Goal: Information Seeking & Learning: Learn about a topic

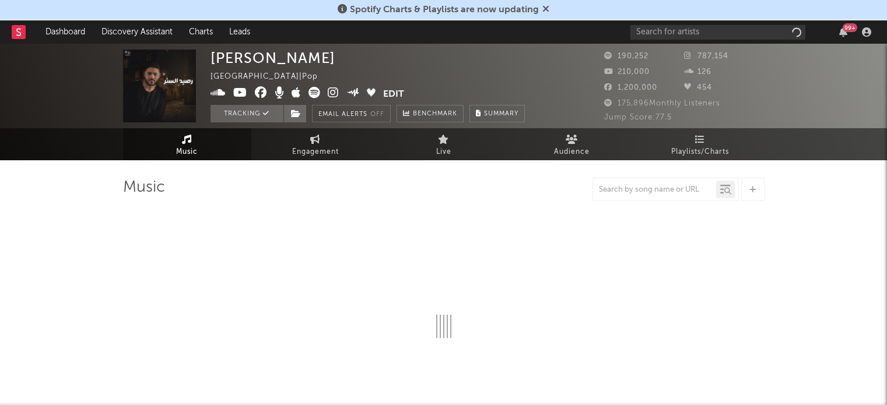
select select "6m"
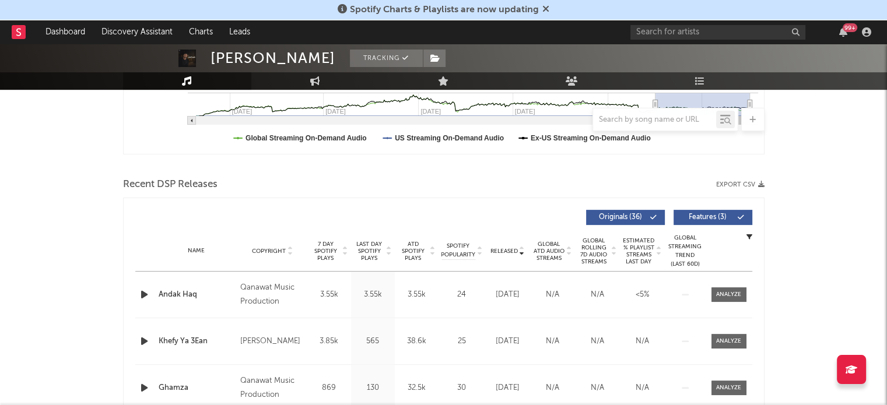
scroll to position [350, 0]
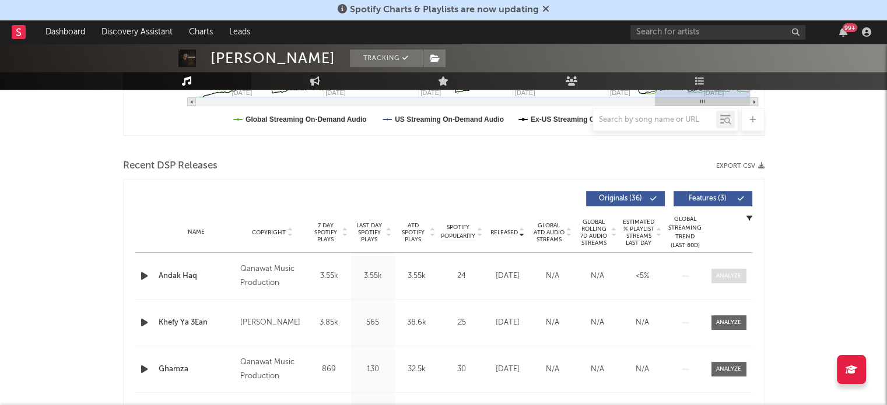
click at [742, 277] on span at bounding box center [728, 276] width 35 height 15
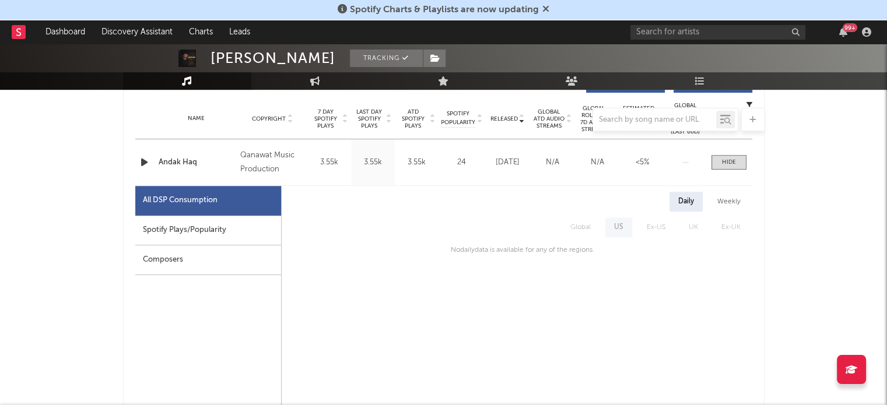
scroll to position [466, 0]
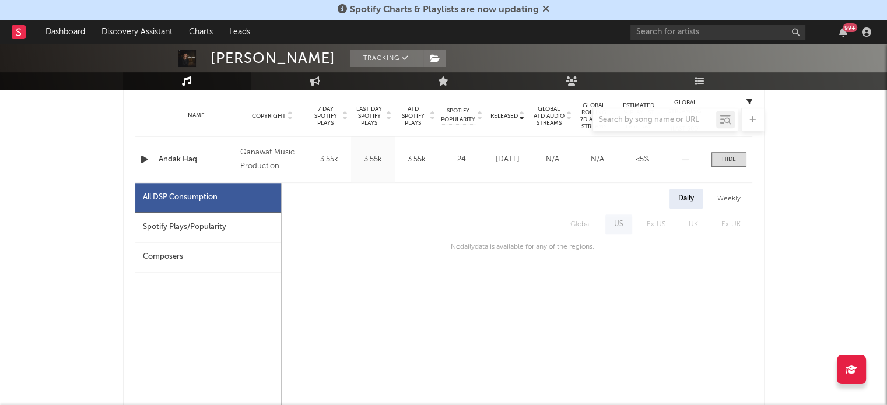
click at [218, 225] on div "Spotify Plays/Popularity" at bounding box center [208, 228] width 146 height 30
select select "1w"
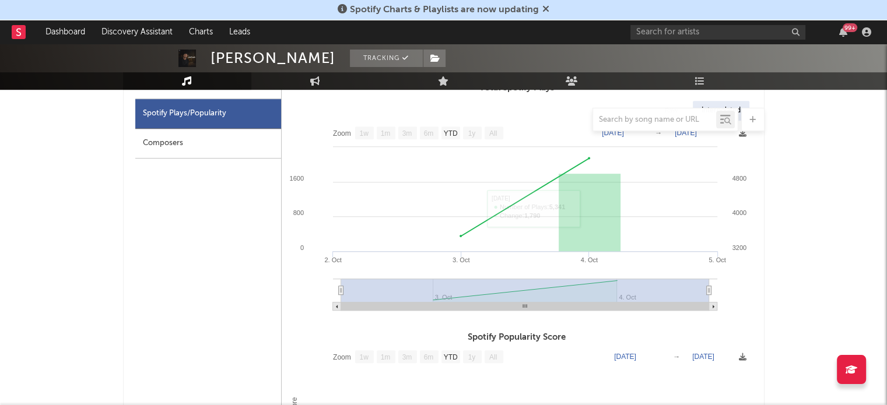
scroll to position [583, 0]
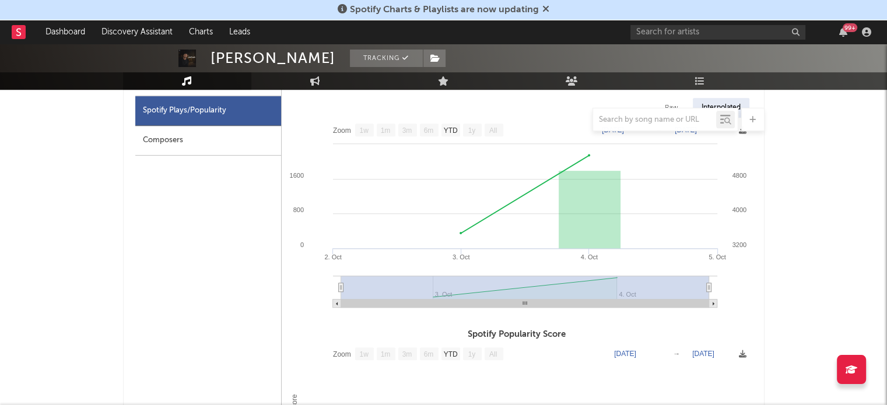
click at [198, 141] on div "Composers" at bounding box center [208, 141] width 146 height 30
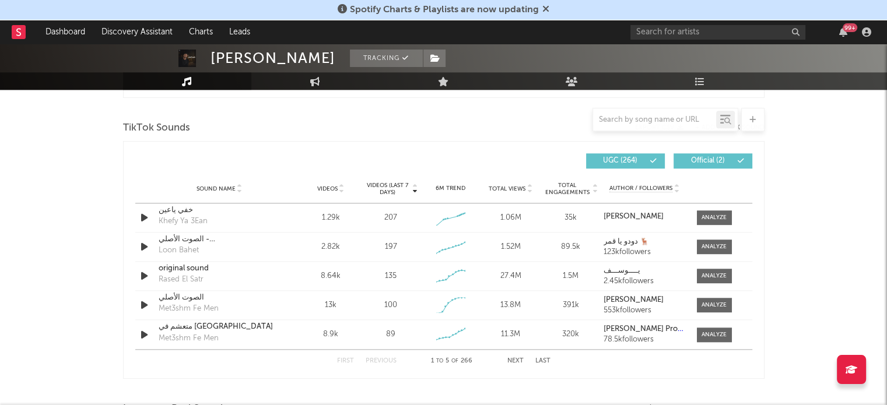
scroll to position [1341, 0]
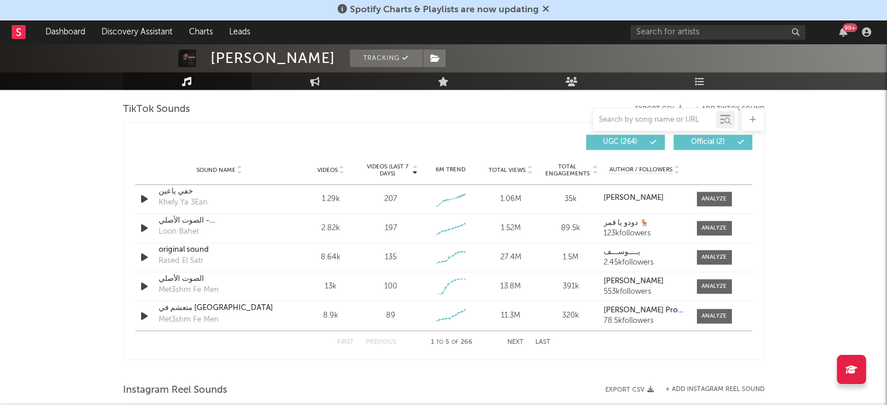
click at [324, 169] on span "Videos" at bounding box center [327, 170] width 20 height 7
click at [521, 343] on button "Next" at bounding box center [515, 342] width 16 height 6
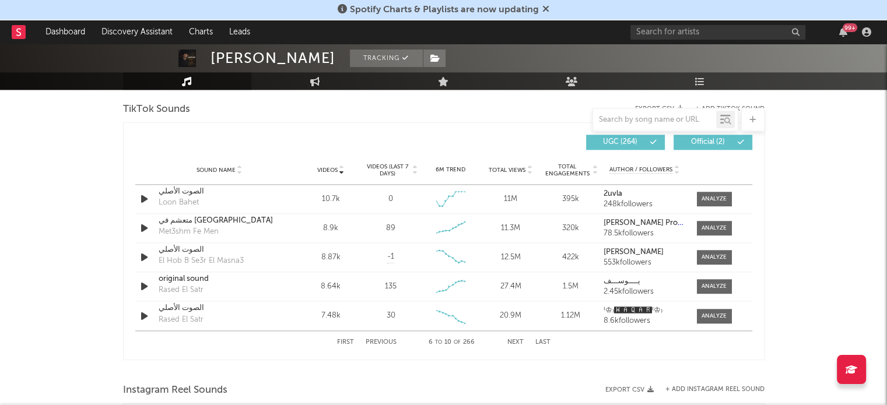
click at [521, 343] on button "Next" at bounding box center [515, 342] width 16 height 6
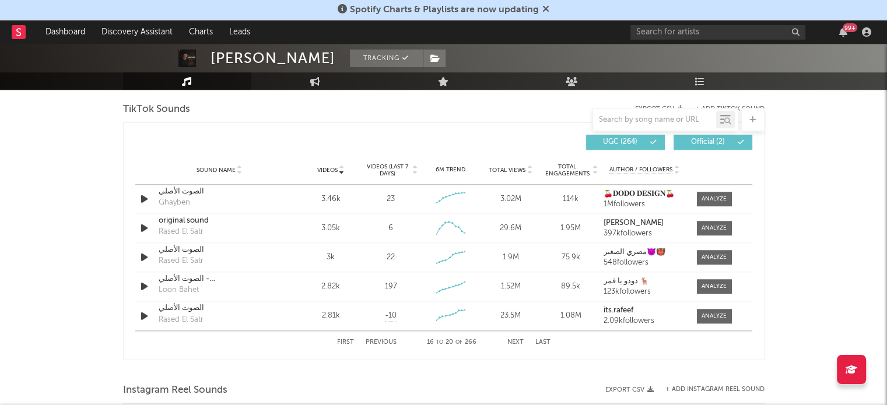
click at [521, 343] on button "Next" at bounding box center [515, 342] width 16 height 6
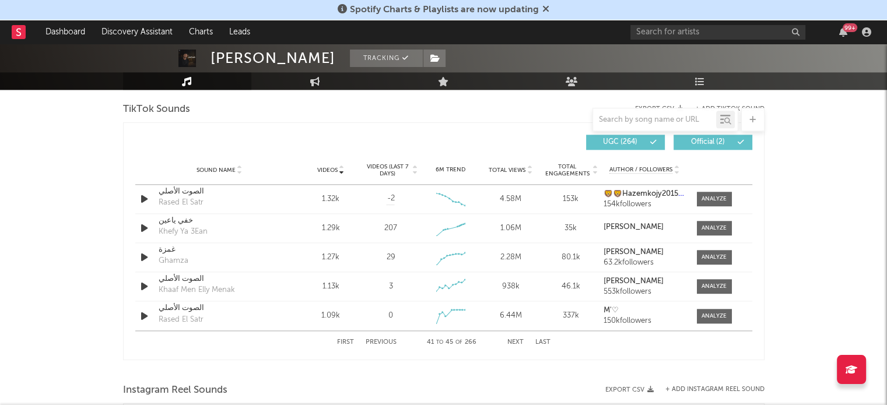
click at [521, 343] on button "Next" at bounding box center [515, 342] width 16 height 6
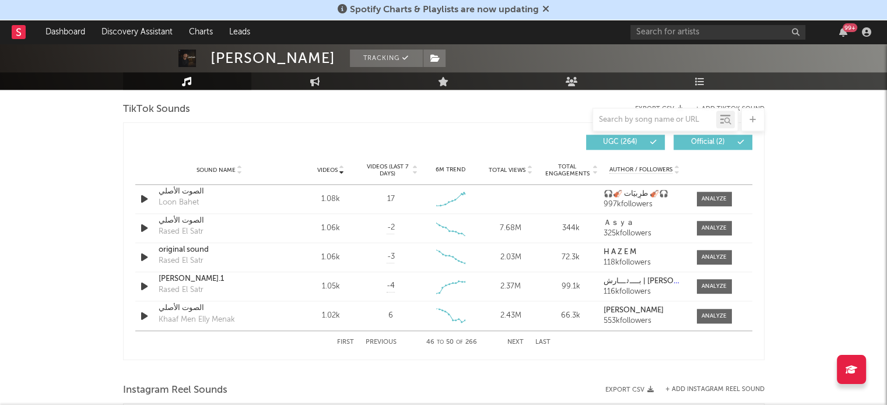
click at [521, 343] on button "Next" at bounding box center [515, 342] width 16 height 6
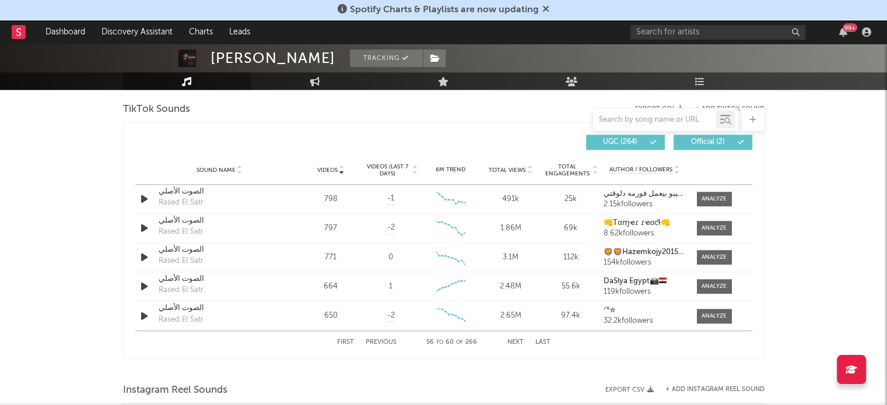
click at [511, 341] on button "Next" at bounding box center [515, 342] width 16 height 6
click at [509, 340] on button "Next" at bounding box center [515, 342] width 16 height 6
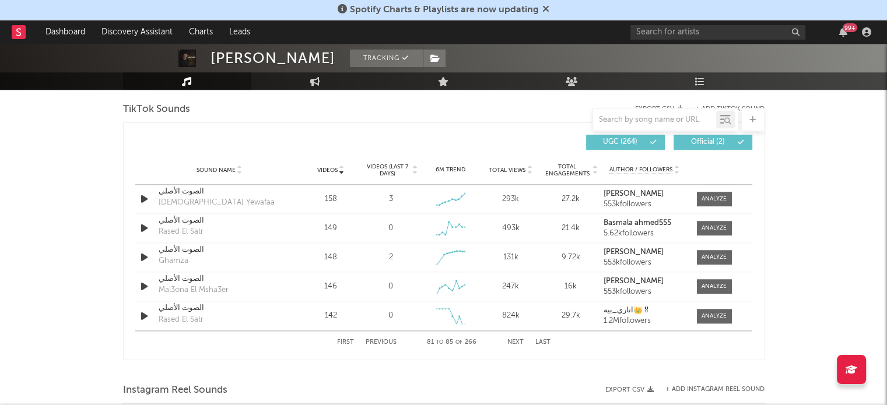
click at [510, 341] on button "Next" at bounding box center [515, 342] width 16 height 6
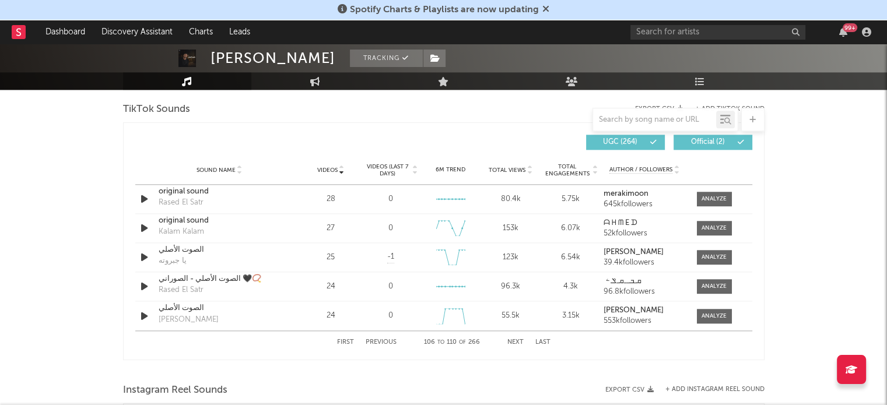
click at [518, 339] on button "Next" at bounding box center [515, 342] width 16 height 6
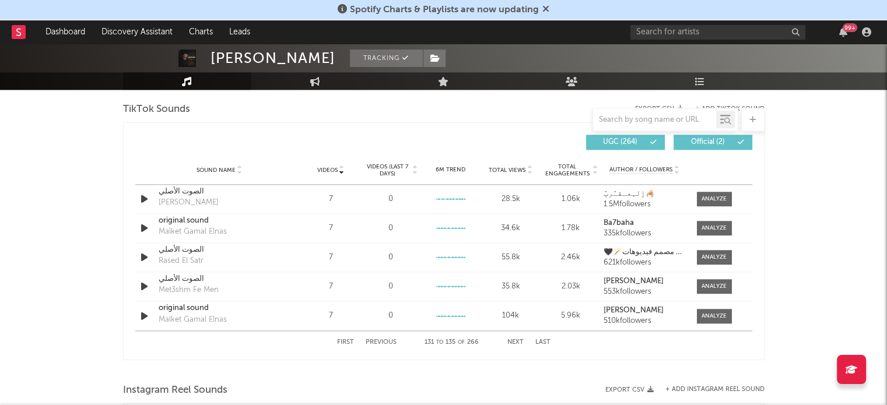
click at [518, 339] on button "Next" at bounding box center [515, 342] width 16 height 6
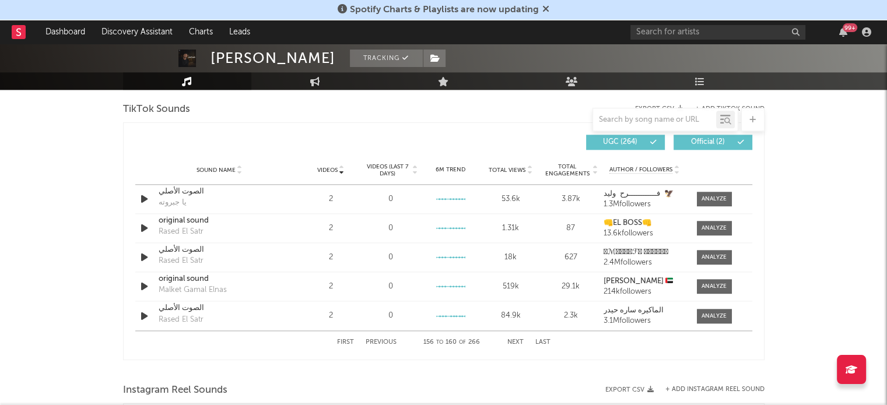
click at [518, 339] on button "Next" at bounding box center [515, 342] width 16 height 6
click at [539, 340] on button "Last" at bounding box center [542, 342] width 15 height 6
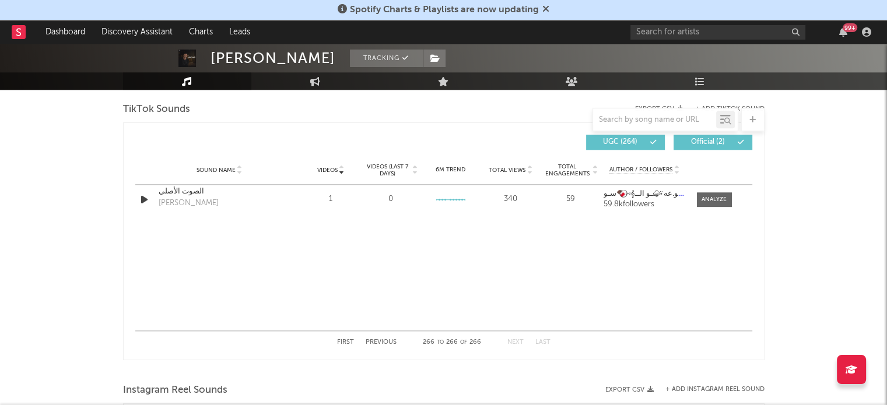
click at [369, 339] on button "Previous" at bounding box center [381, 342] width 31 height 6
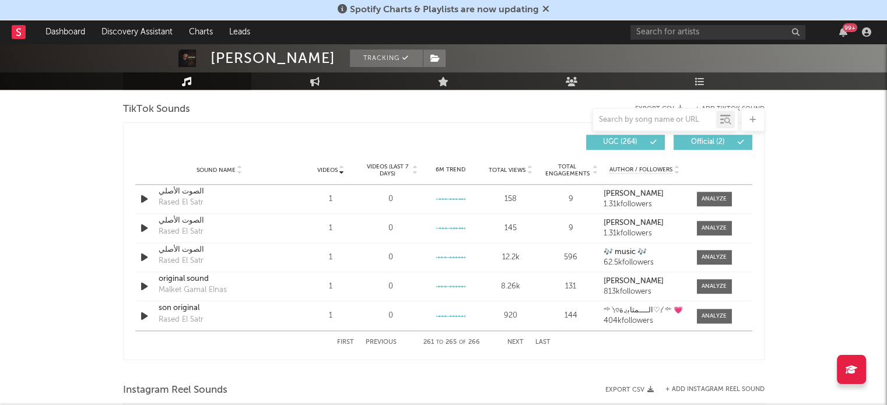
click at [369, 339] on button "Previous" at bounding box center [381, 342] width 31 height 6
click at [341, 342] on button "First" at bounding box center [345, 342] width 17 height 6
click at [638, 194] on strong "[PERSON_NAME]" at bounding box center [634, 194] width 60 height 8
